Goal: Task Accomplishment & Management: Use online tool/utility

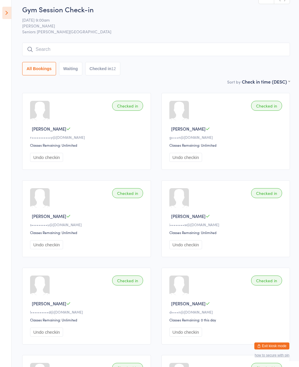
click at [7, 15] on icon at bounding box center [6, 13] width 9 height 12
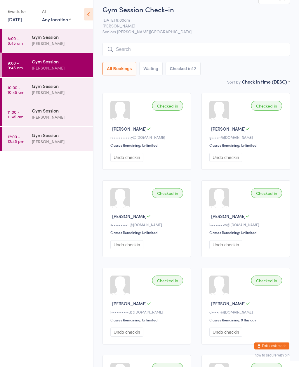
click at [47, 91] on div "[PERSON_NAME]" at bounding box center [60, 92] width 56 height 7
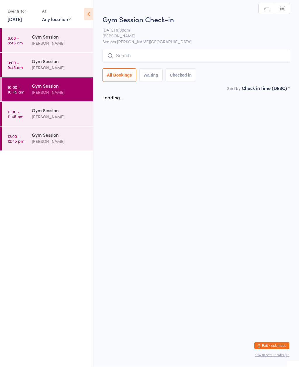
scroll to position [0, 0]
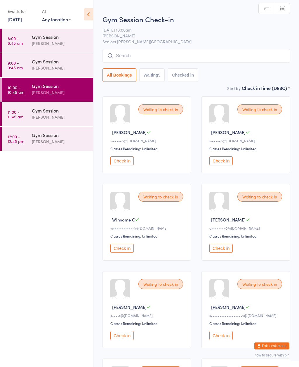
click at [89, 12] on icon at bounding box center [88, 14] width 9 height 12
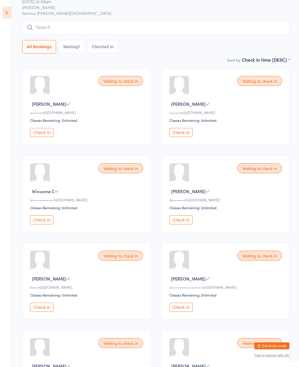
scroll to position [31, 0]
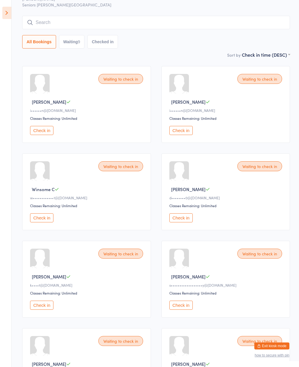
click at [119, 83] on div "Waiting to check in" at bounding box center [121, 79] width 45 height 10
click at [44, 135] on button "Check in" at bounding box center [41, 130] width 23 height 9
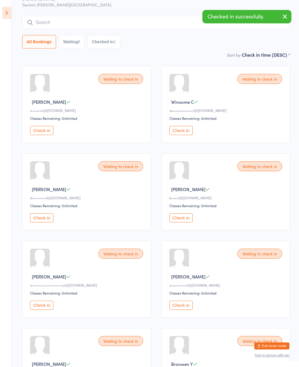
click at [185, 131] on button "Check in" at bounding box center [181, 130] width 23 height 9
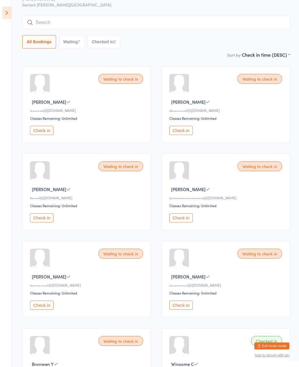
click at [42, 132] on button "Check in" at bounding box center [41, 130] width 23 height 9
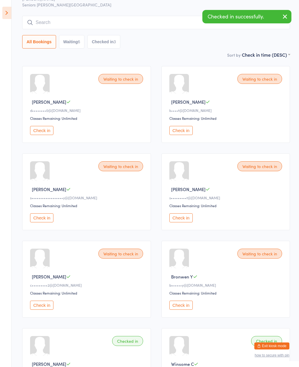
click at [108, 37] on button "Checked in 3" at bounding box center [103, 41] width 33 height 13
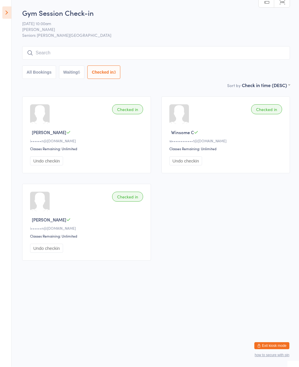
click at [267, 113] on div "Checked in" at bounding box center [266, 110] width 31 height 10
click at [188, 164] on button "Undo checkin" at bounding box center [186, 161] width 33 height 9
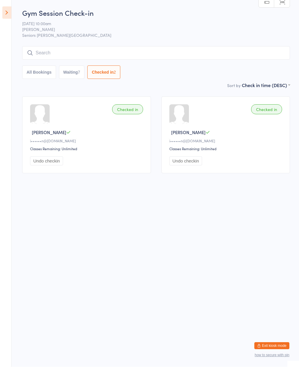
click at [75, 76] on button "Waiting 7" at bounding box center [72, 72] width 26 height 13
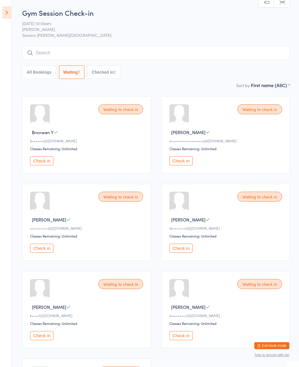
select select "0"
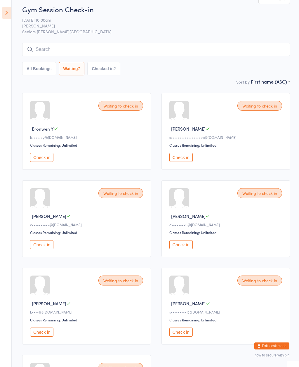
click at [261, 198] on div "Waiting to check in" at bounding box center [260, 193] width 45 height 10
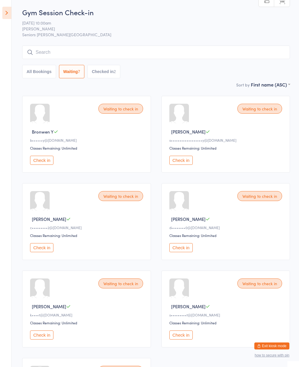
scroll to position [0, 0]
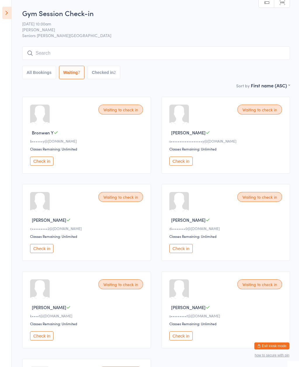
click at [184, 253] on button "Check in" at bounding box center [181, 248] width 23 height 9
click at [41, 251] on button "Check in" at bounding box center [41, 248] width 23 height 9
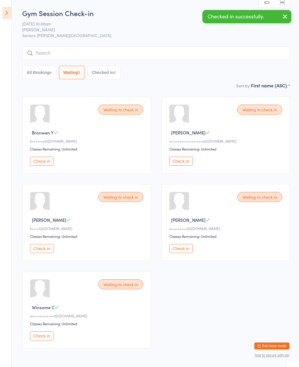
click at [42, 250] on button "Check in" at bounding box center [41, 248] width 23 height 9
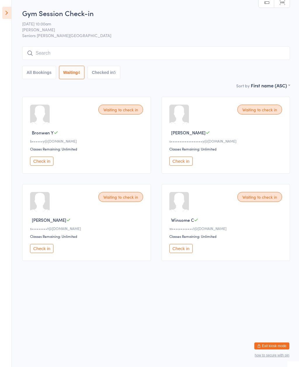
click at [129, 111] on div "Waiting to check in" at bounding box center [121, 110] width 45 height 10
click at [48, 166] on button "Check in" at bounding box center [41, 161] width 23 height 9
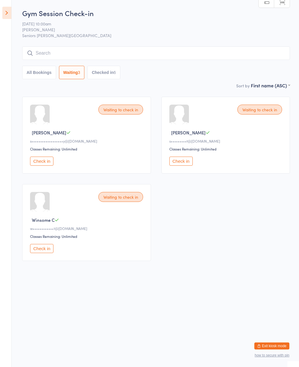
click at [40, 166] on button "Check in" at bounding box center [41, 161] width 23 height 9
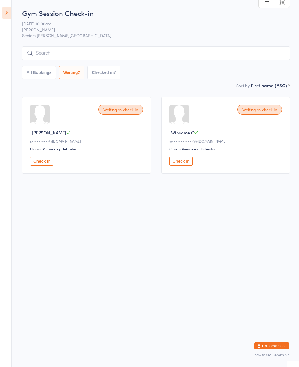
click at [183, 166] on button "Check in" at bounding box center [181, 161] width 23 height 9
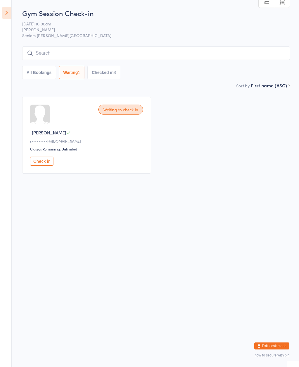
click at [42, 157] on div "Waiting to check in Susan W s•••••••••t@gmail.com Classes Remaining: Unlimited …" at bounding box center [86, 135] width 129 height 77
click at [42, 165] on button "Check in" at bounding box center [41, 161] width 23 height 9
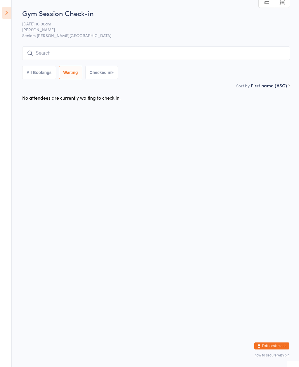
click at [6, 14] on icon at bounding box center [6, 13] width 9 height 12
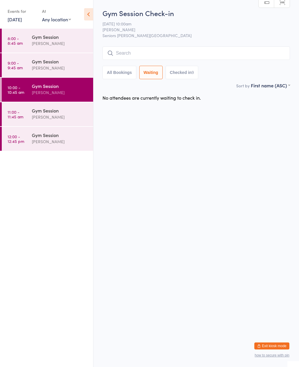
click at [18, 116] on time "11:00 - 11:45 am" at bounding box center [16, 114] width 16 height 9
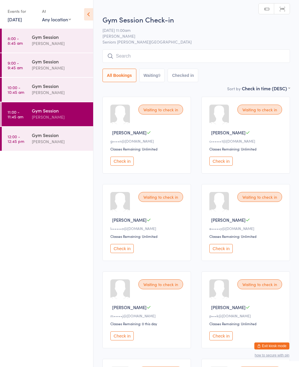
click at [91, 14] on icon at bounding box center [88, 14] width 9 height 12
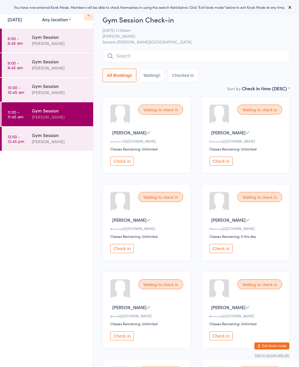
click at [90, 17] on icon at bounding box center [88, 14] width 9 height 12
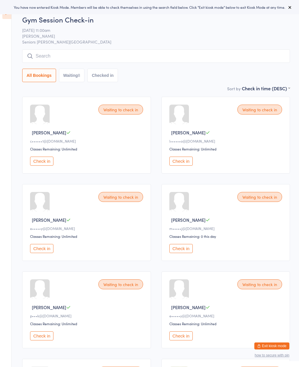
click at [288, 4] on button at bounding box center [290, 7] width 7 height 7
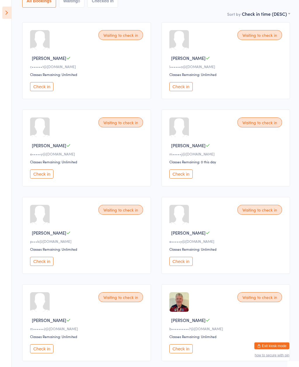
scroll to position [75, 0]
click at [186, 173] on button "Check in" at bounding box center [181, 174] width 23 height 9
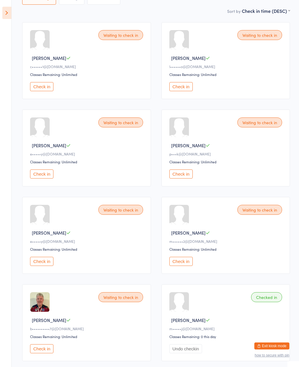
click at [40, 179] on button "Check in" at bounding box center [41, 174] width 23 height 9
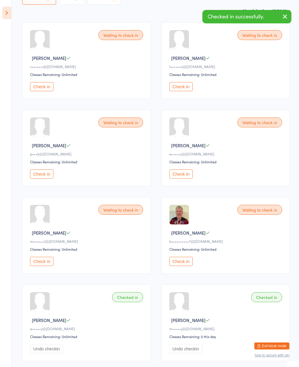
click at [38, 179] on button "Check in" at bounding box center [41, 174] width 23 height 9
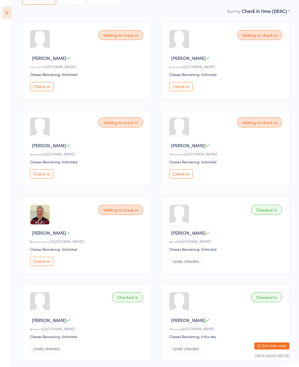
click at [32, 174] on button "Check in" at bounding box center [41, 174] width 23 height 9
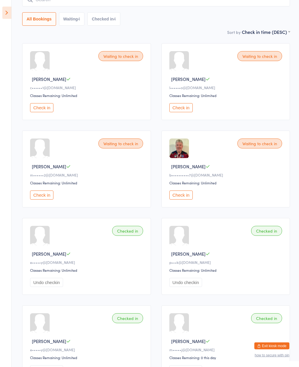
scroll to position [53, 0]
click at [35, 200] on button "Check in" at bounding box center [41, 195] width 23 height 9
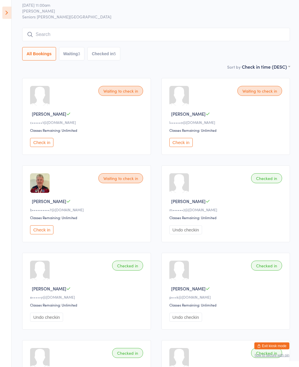
scroll to position [19, 0]
click at [262, 220] on div "Classes Remaining: Unlimited" at bounding box center [227, 217] width 115 height 5
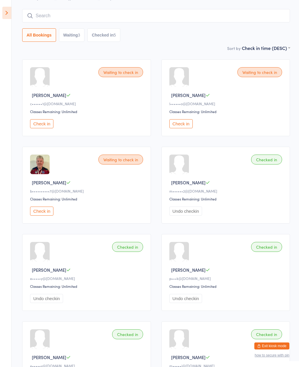
scroll to position [37, 0]
click at [120, 73] on div "Waiting to check in" at bounding box center [121, 73] width 45 height 10
click at [117, 72] on div "Waiting to check in" at bounding box center [121, 73] width 45 height 10
click at [51, 120] on div "Waiting to check in [PERSON_NAME] c••••••1@[DOMAIN_NAME] Classes Remaining: Unl…" at bounding box center [86, 97] width 129 height 77
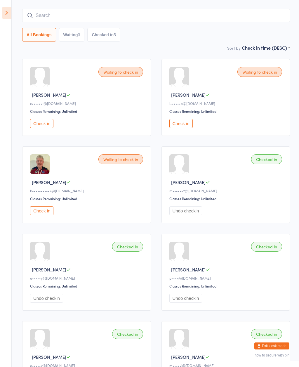
click at [41, 127] on button "Check in" at bounding box center [41, 123] width 23 height 9
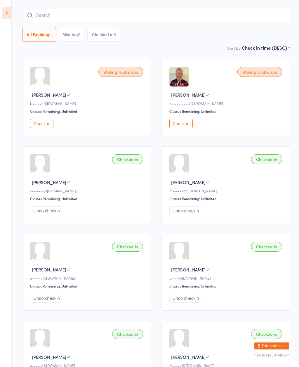
click at [115, 71] on div "Waiting to check in" at bounding box center [121, 72] width 45 height 10
click at [44, 128] on button "Check in" at bounding box center [41, 123] width 23 height 9
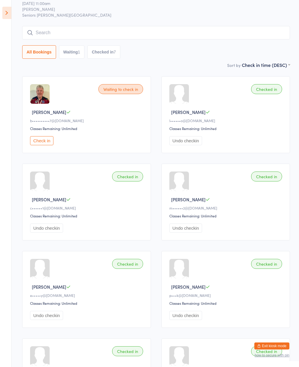
scroll to position [20, 0]
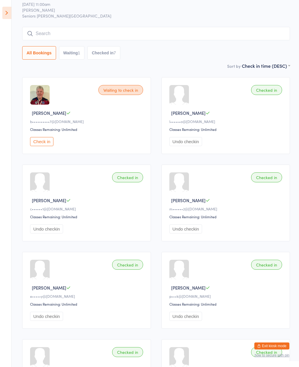
click at [41, 51] on button "All Bookings" at bounding box center [39, 52] width 34 height 13
click at [262, 68] on select "First name (ASC) First name (DESC) Last name (ASC) Last name (DESC) Check in ti…" at bounding box center [266, 65] width 48 height 5
click at [42, 145] on button "Check in" at bounding box center [41, 141] width 23 height 9
click at [56, 146] on button "Undo checkin" at bounding box center [46, 141] width 33 height 9
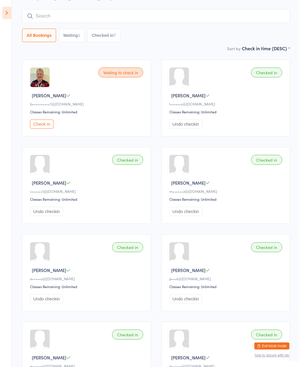
scroll to position [0, 0]
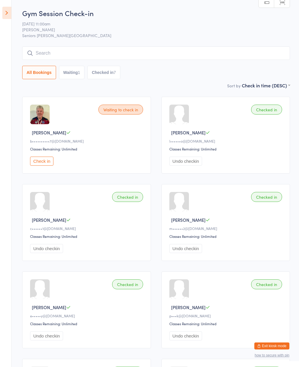
click at [37, 159] on button "Check in" at bounding box center [41, 161] width 23 height 9
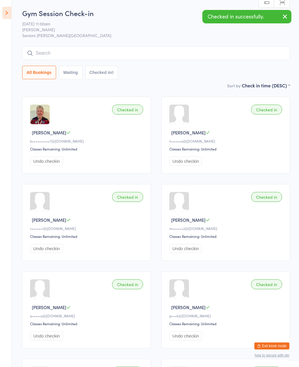
click at [6, 13] on icon at bounding box center [6, 13] width 9 height 12
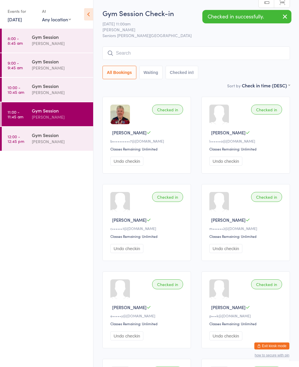
click at [11, 144] on time "12:00 - 12:45 pm" at bounding box center [16, 138] width 17 height 9
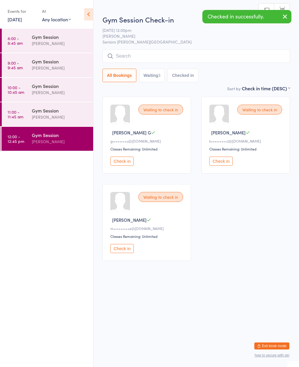
click at [90, 17] on icon at bounding box center [88, 14] width 9 height 12
